Goal: Task Accomplishment & Management: Manage account settings

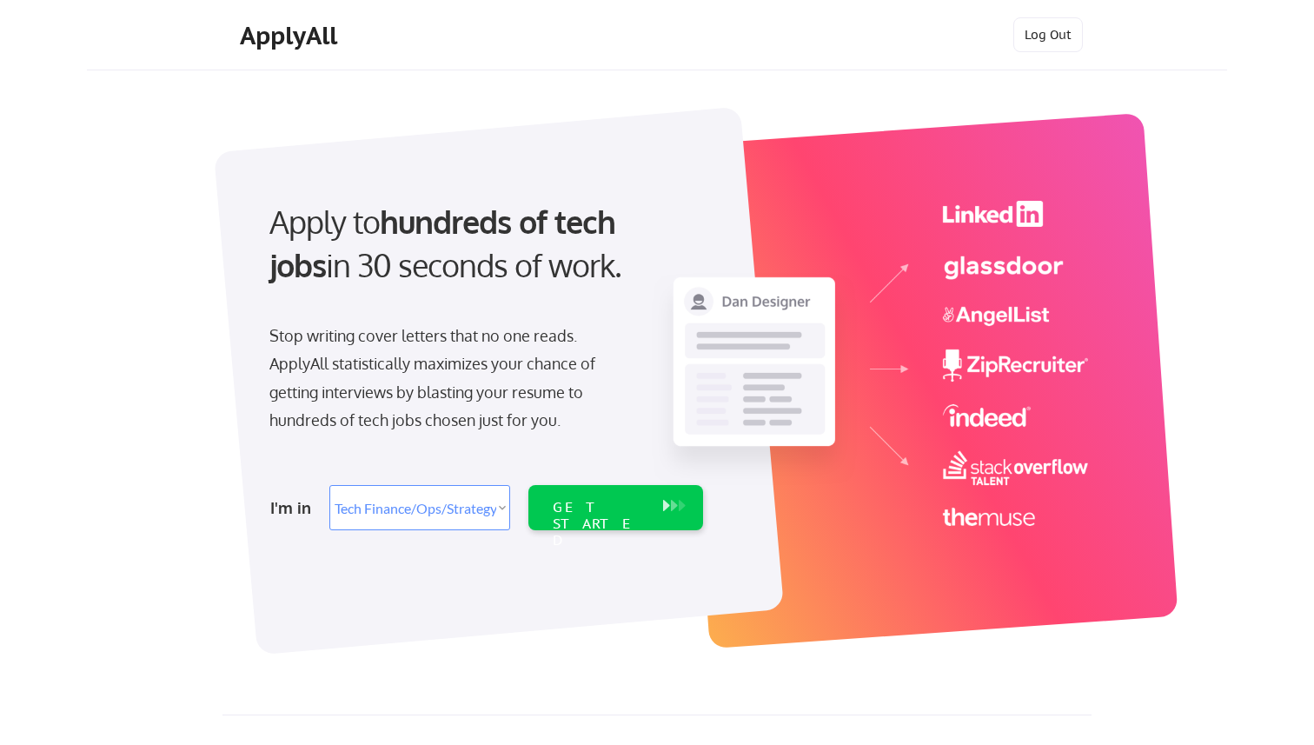
select select ""tech_finance_biz_ops_cos""
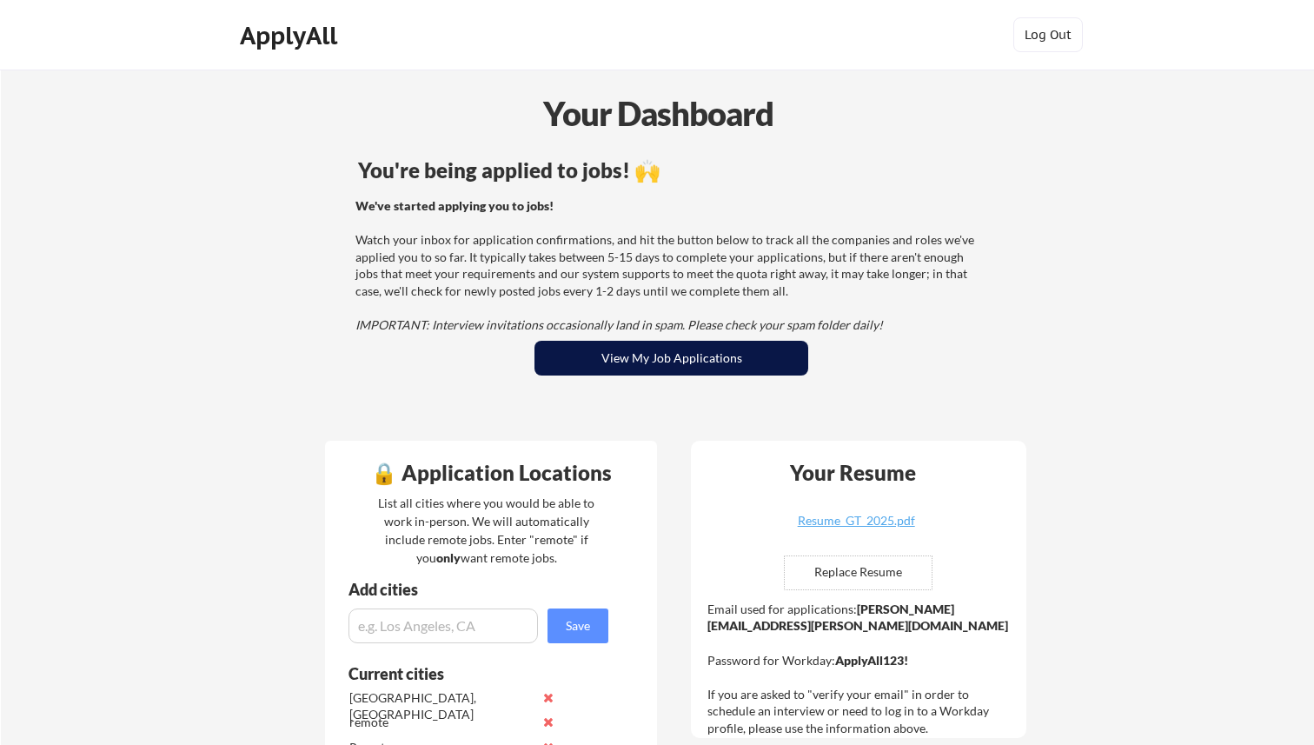
click at [703, 359] on button "View My Job Applications" at bounding box center [671, 358] width 274 height 35
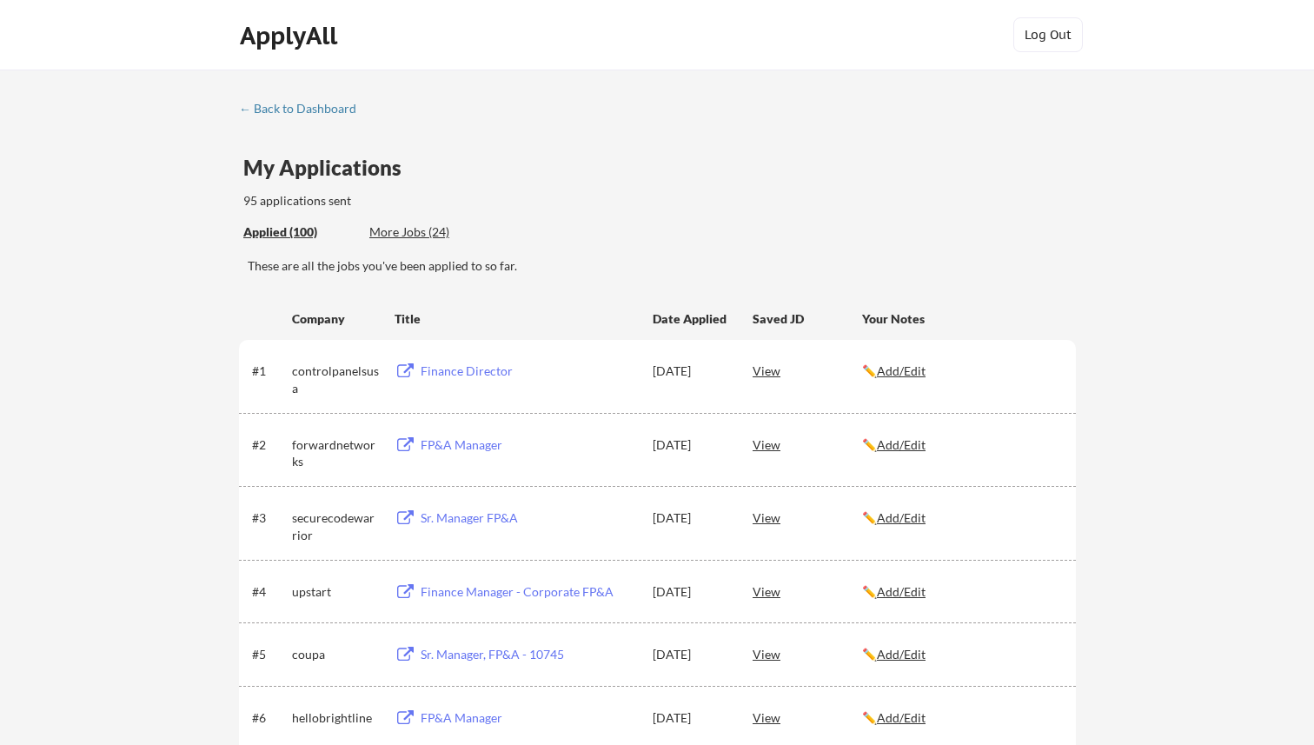
click at [428, 234] on div "More Jobs (24)" at bounding box center [433, 231] width 128 height 17
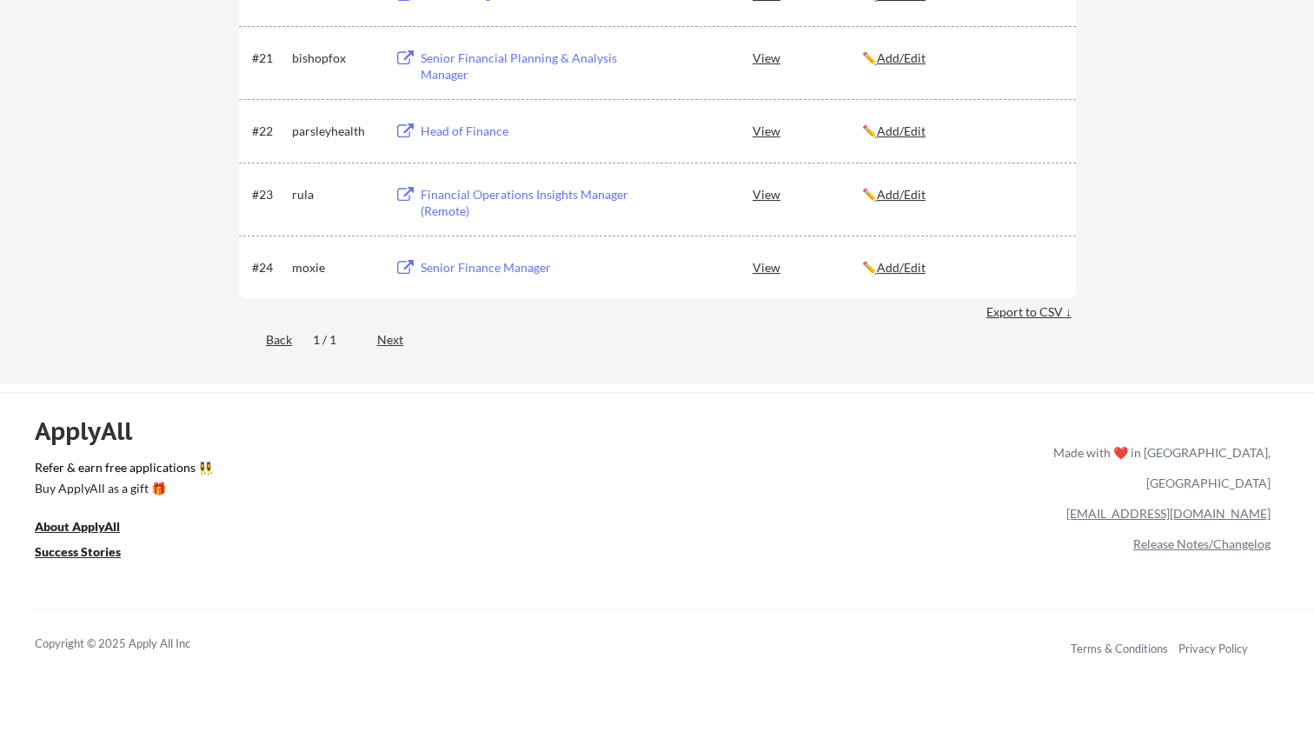
scroll to position [1618, 0]
click at [393, 341] on div "Next" at bounding box center [400, 337] width 46 height 17
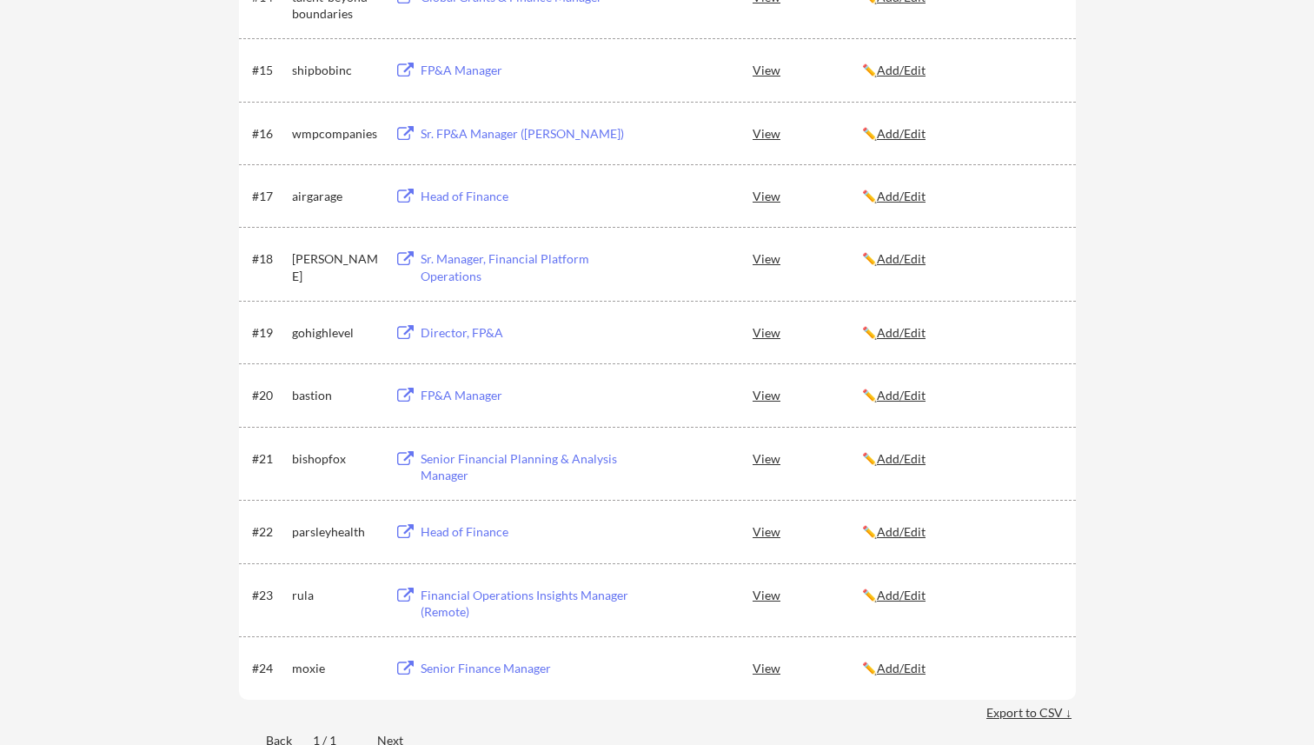
scroll to position [1354, 0]
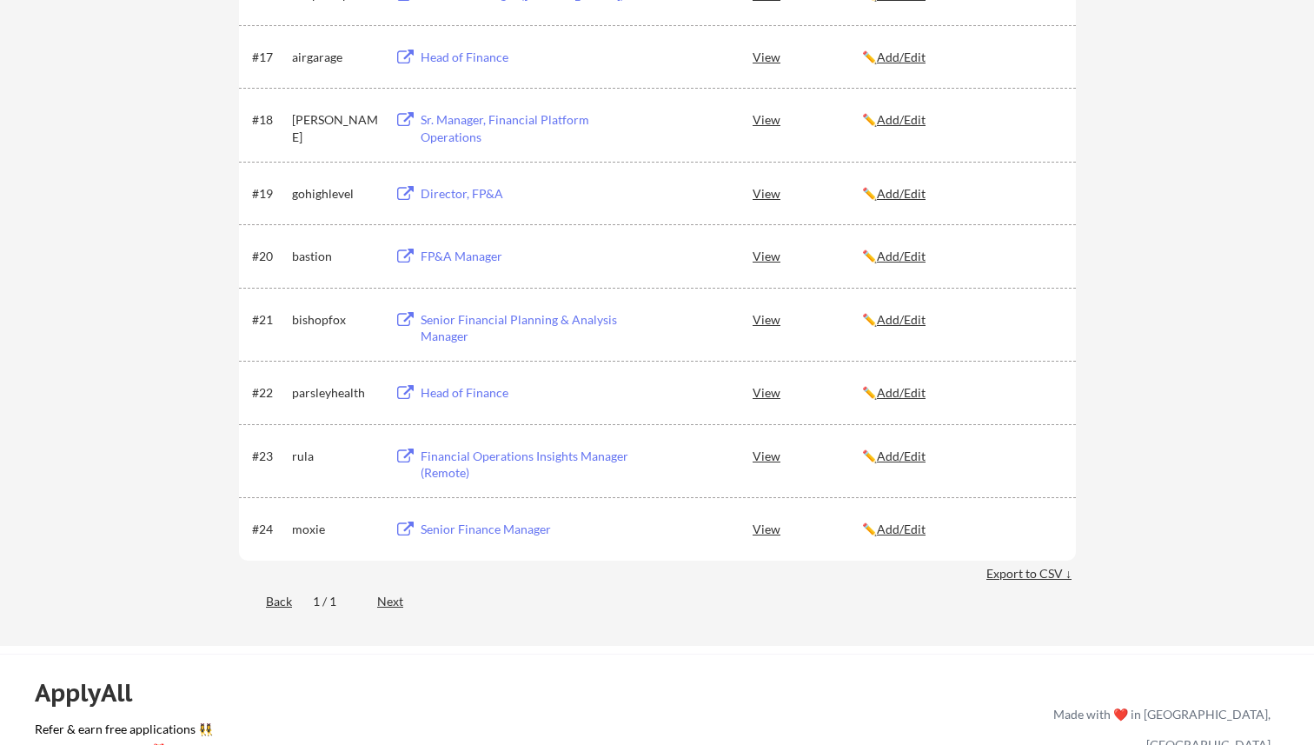
click at [481, 531] on div "Senior Finance Manager" at bounding box center [527, 528] width 215 height 17
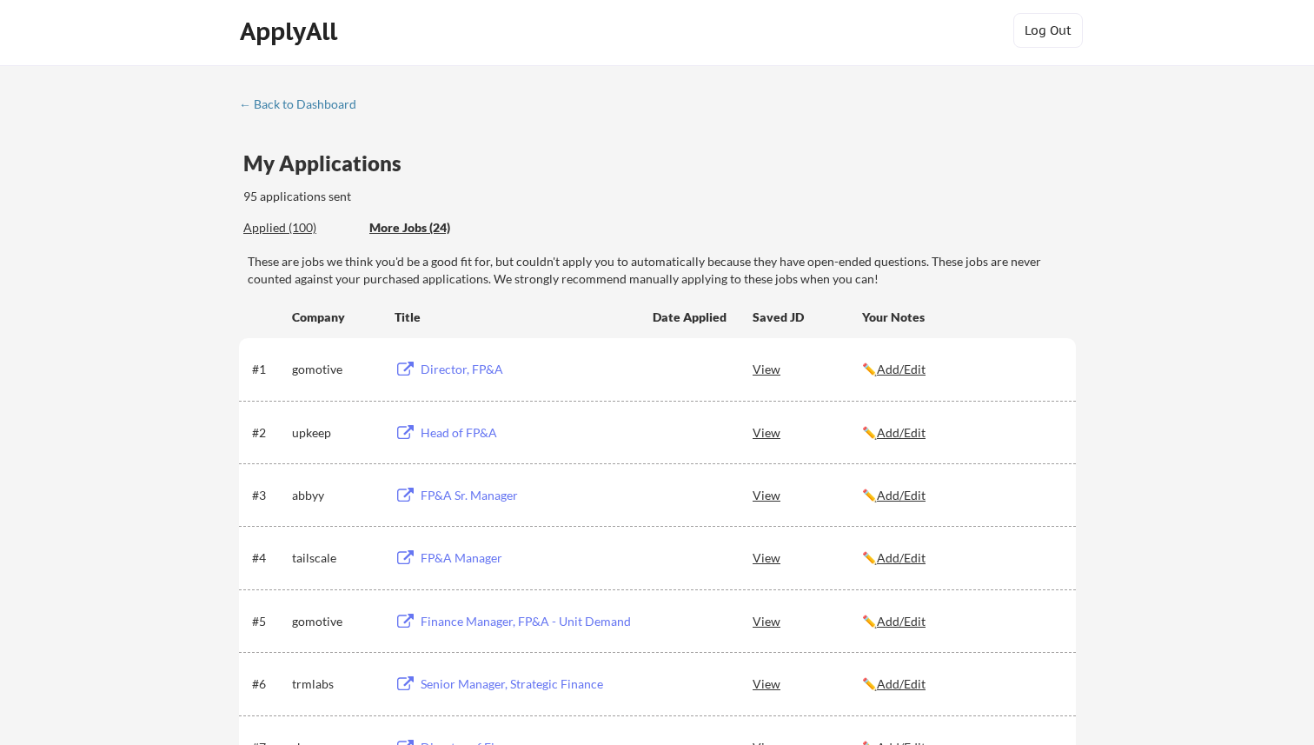
scroll to position [0, 0]
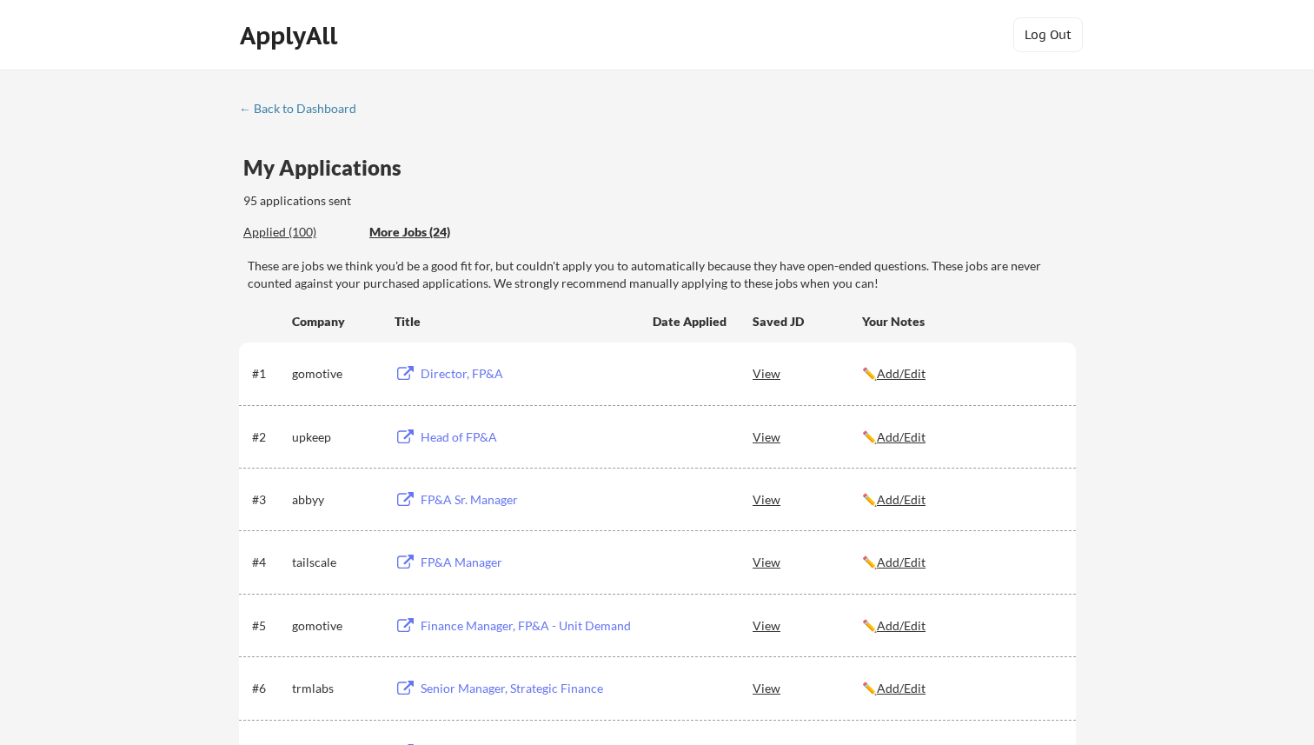
click at [301, 223] on div "Applied (100)" at bounding box center [299, 231] width 113 height 17
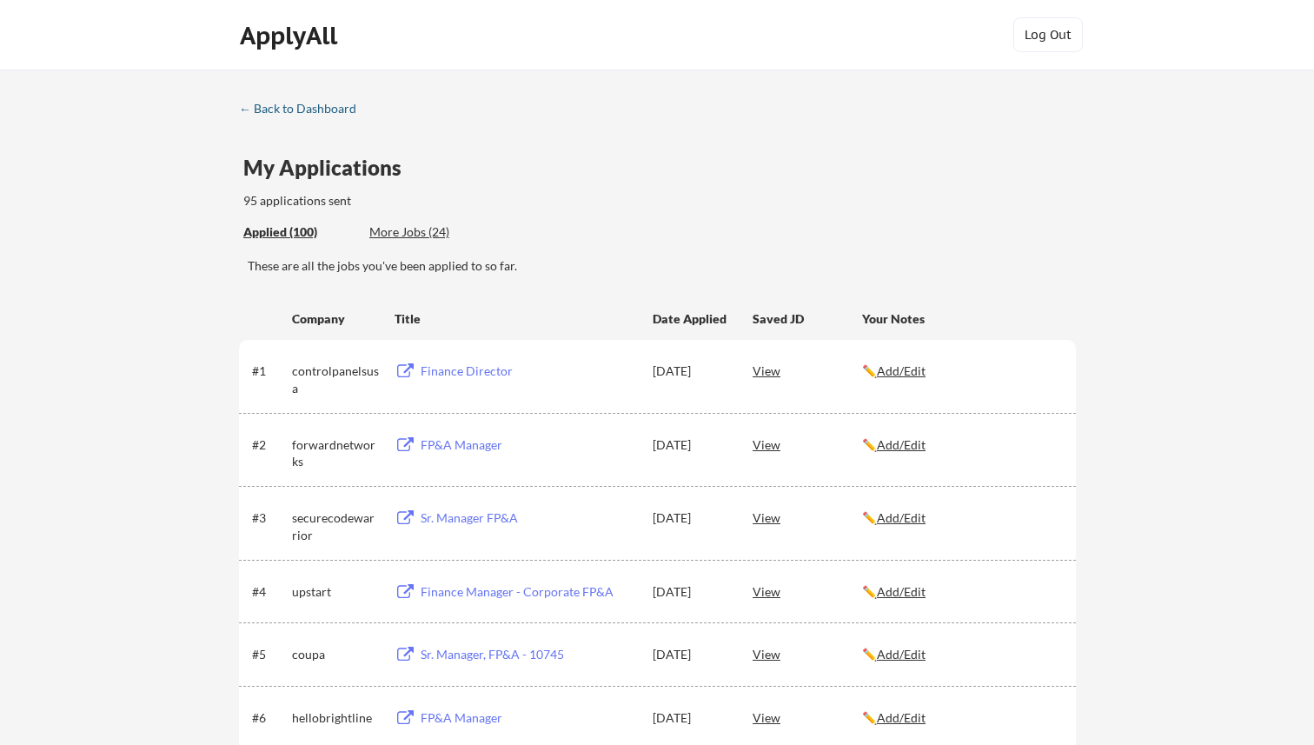
click at [300, 105] on div "← Back to Dashboard" at bounding box center [304, 109] width 130 height 12
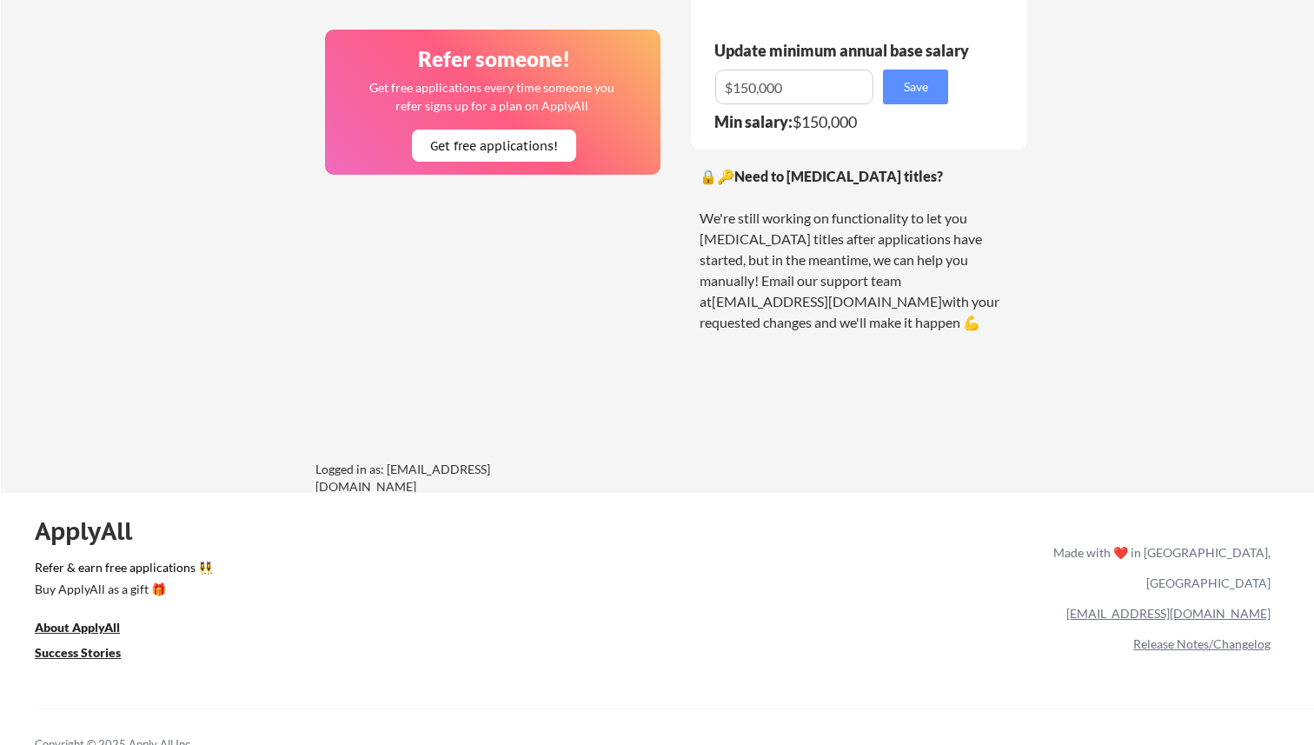
scroll to position [1322, 0]
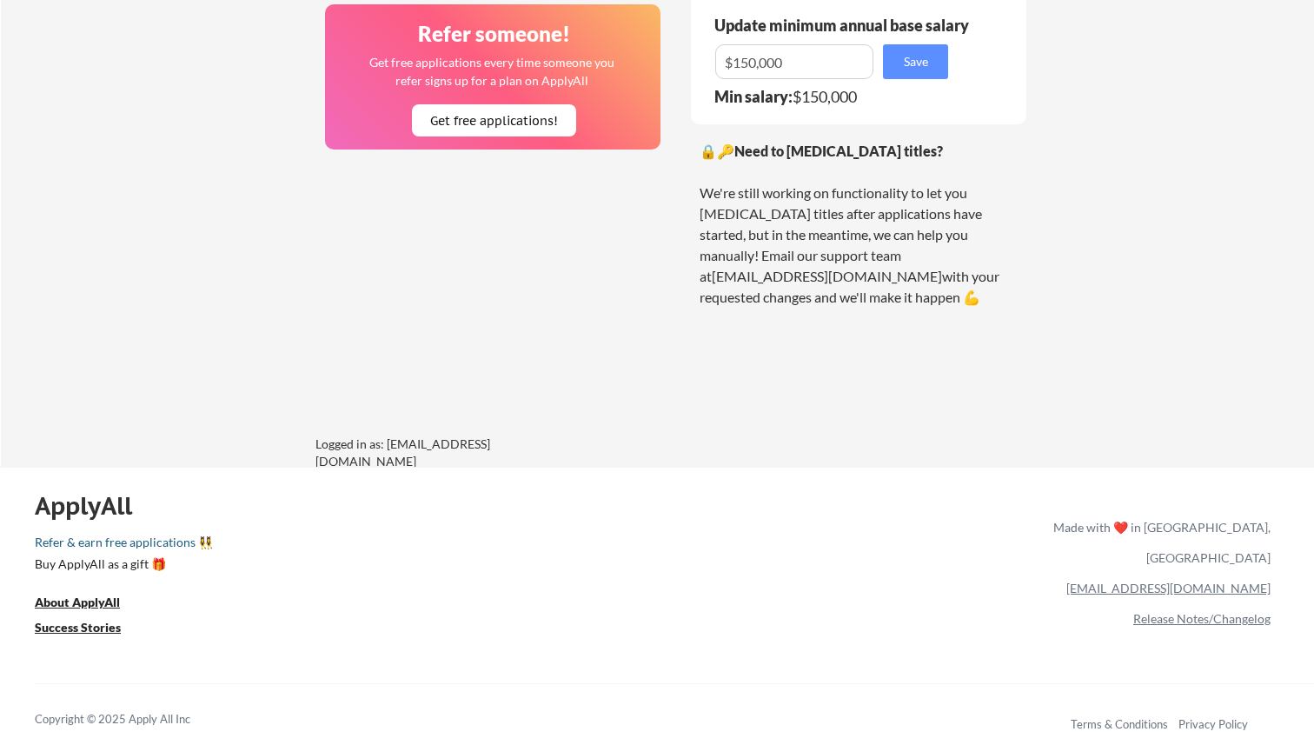
click at [148, 550] on link "Refer & earn free applications 👯‍♀️" at bounding box center [362, 545] width 655 height 18
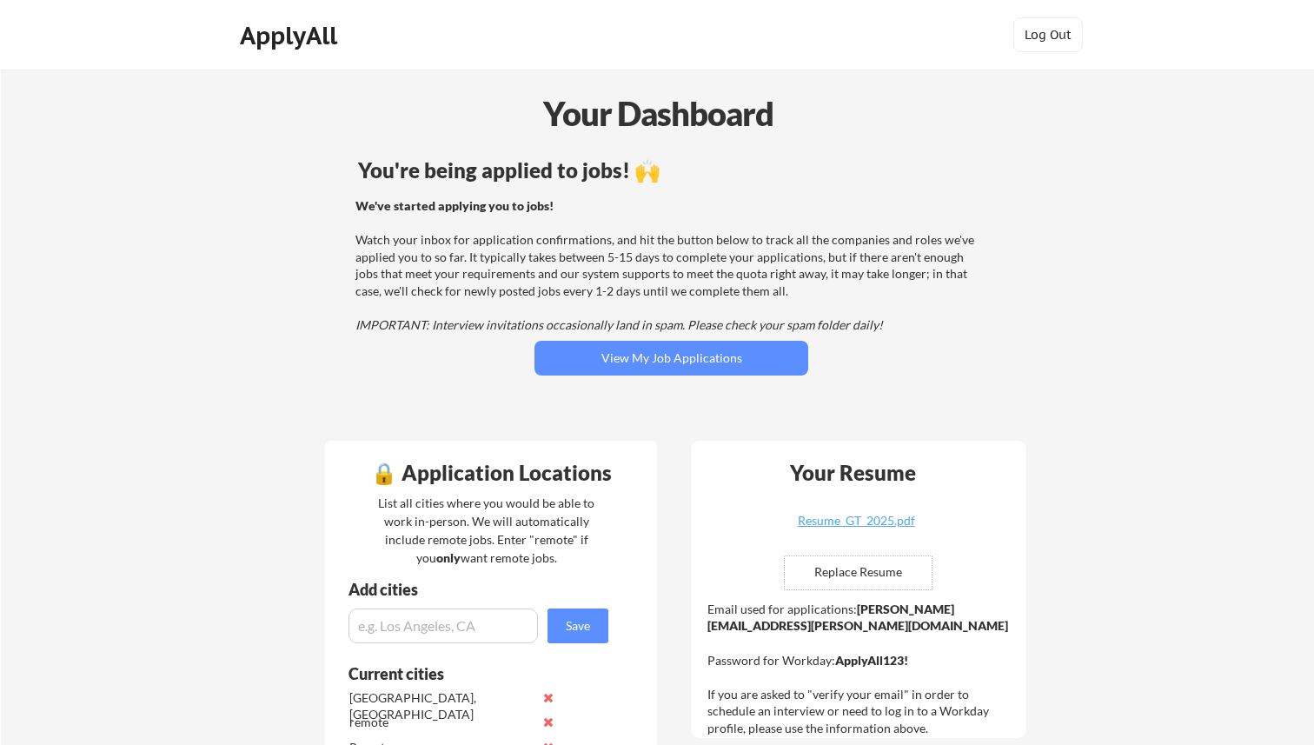
click at [315, 29] on div "ApplyAll" at bounding box center [291, 36] width 103 height 30
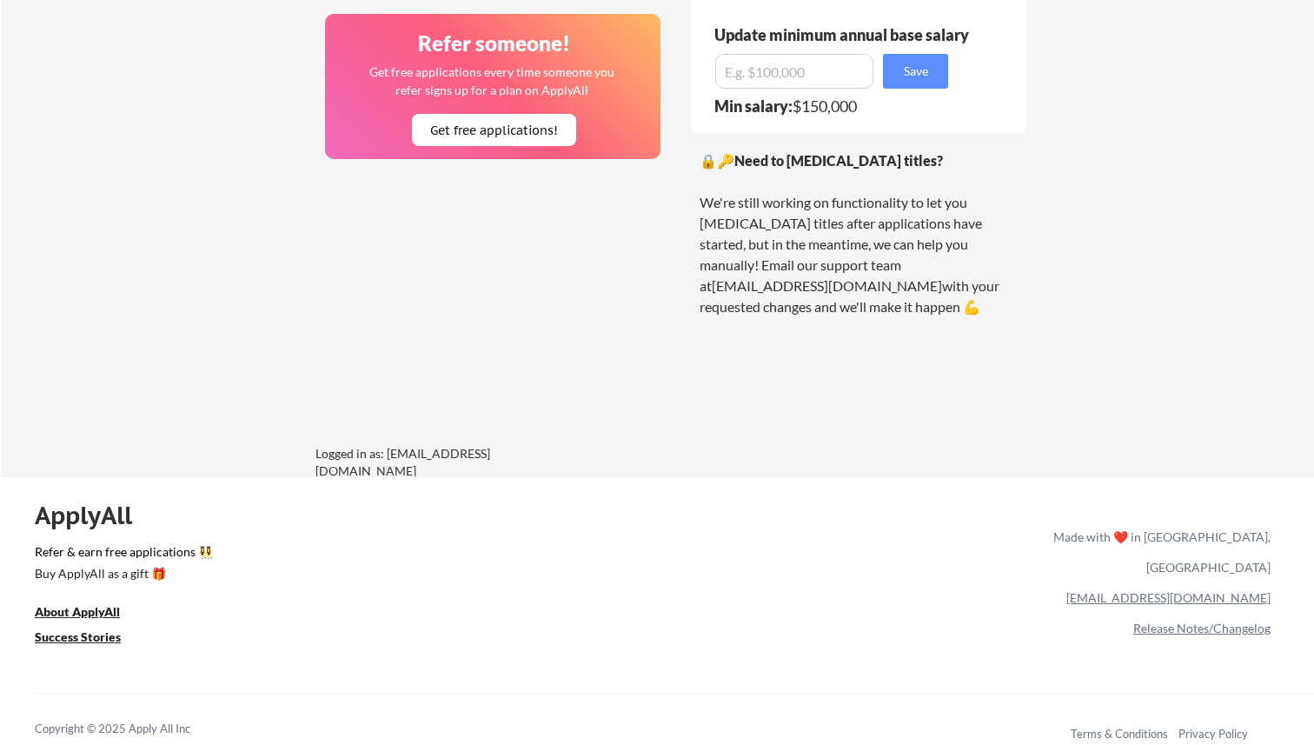
scroll to position [1322, 0]
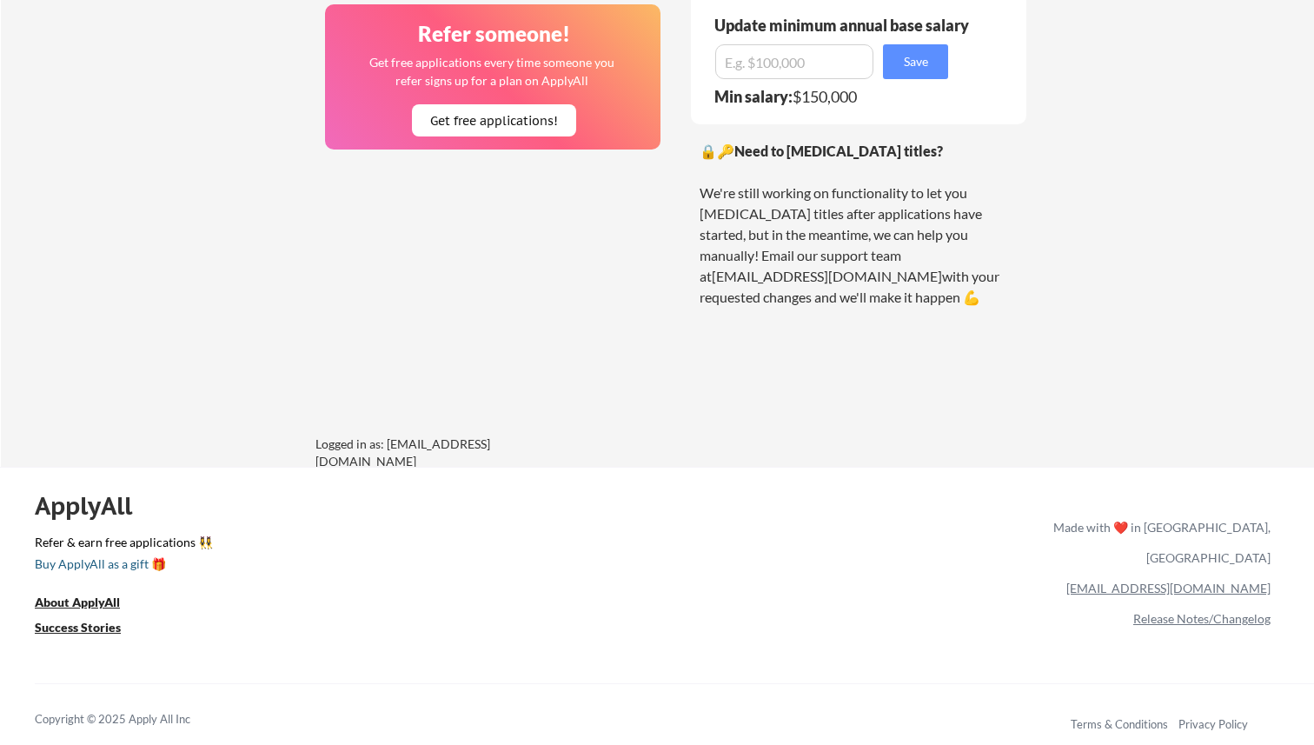
click at [138, 564] on div "Buy ApplyAll as a gift 🎁" at bounding box center [122, 564] width 174 height 12
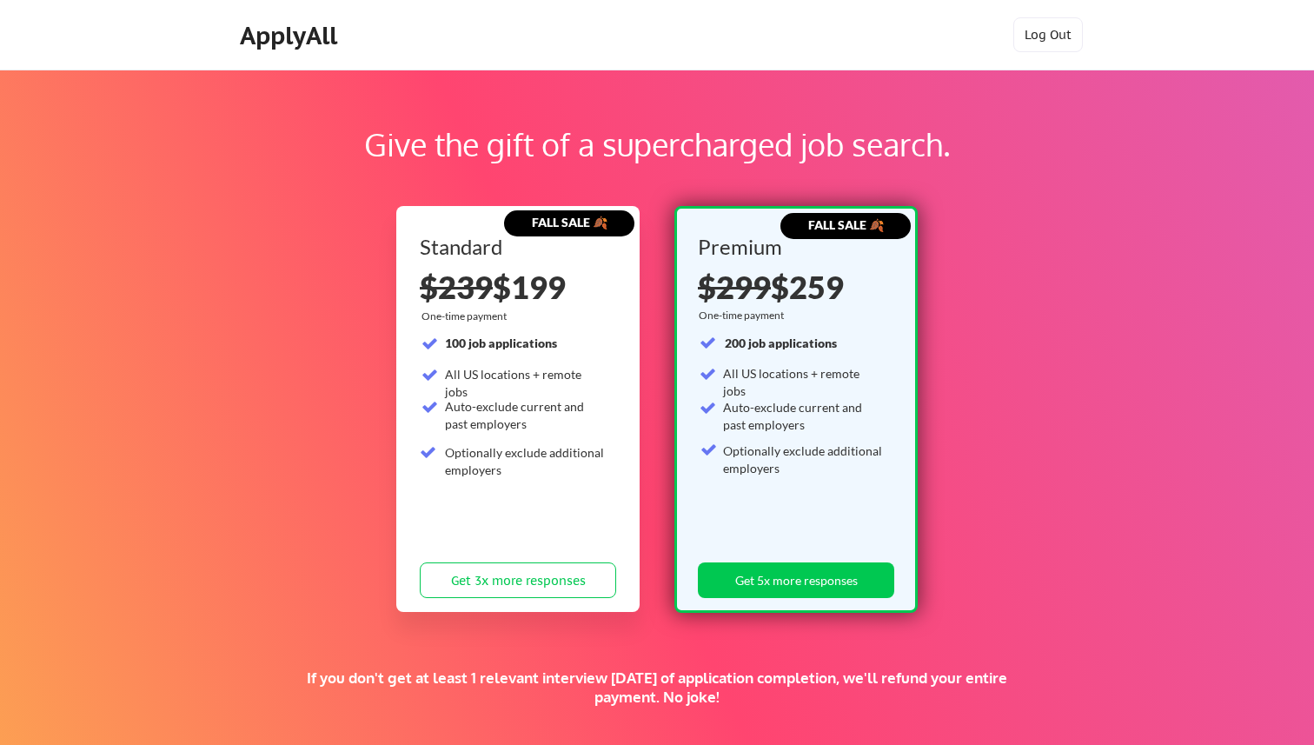
click at [318, 30] on div "ApplyAll" at bounding box center [291, 36] width 103 height 30
